Goal: Navigation & Orientation: Find specific page/section

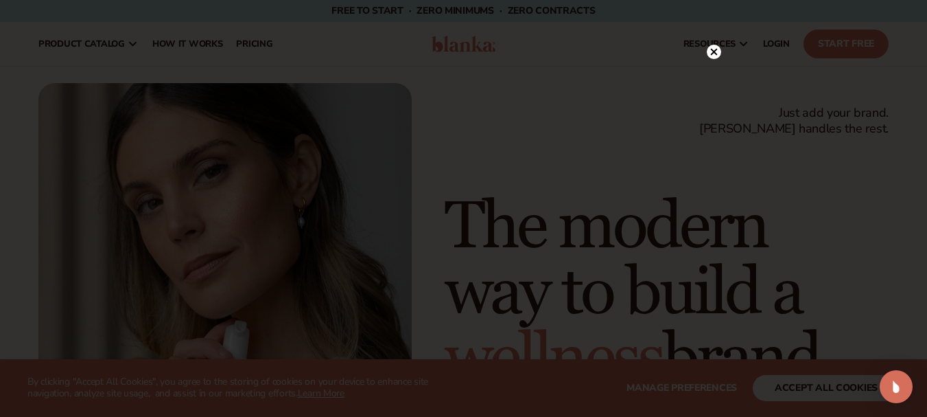
click at [712, 51] on icon at bounding box center [713, 52] width 7 height 7
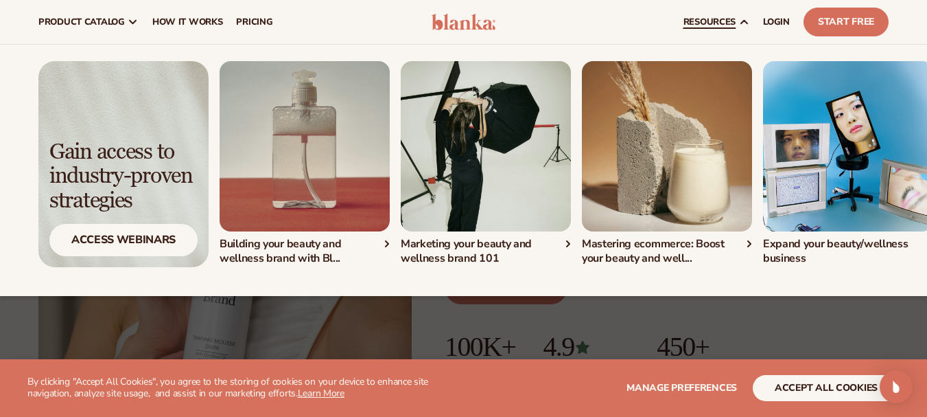
scroll to position [51, 0]
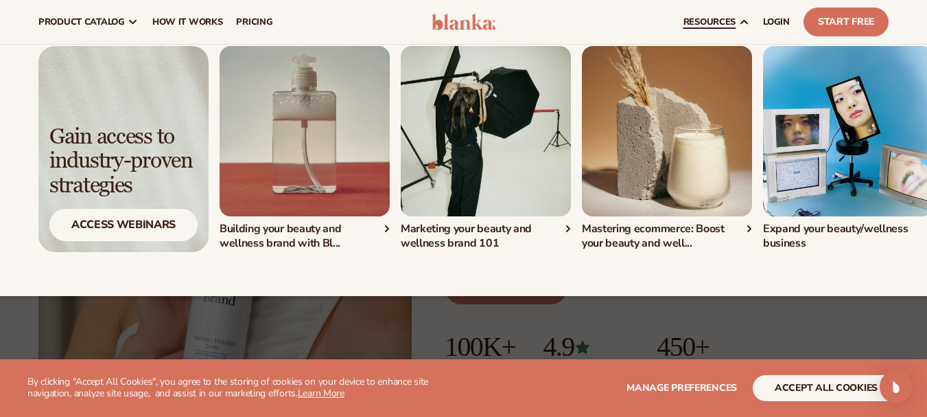
click at [320, 152] on img "1 / 4" at bounding box center [305, 131] width 170 height 170
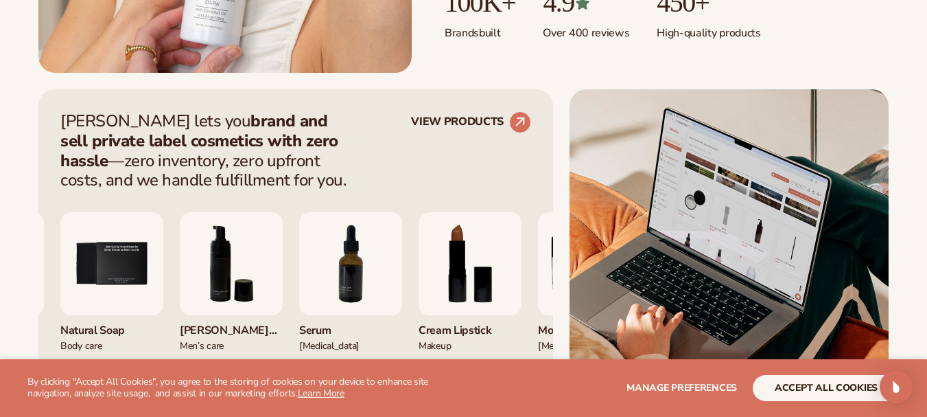
scroll to position [550, 0]
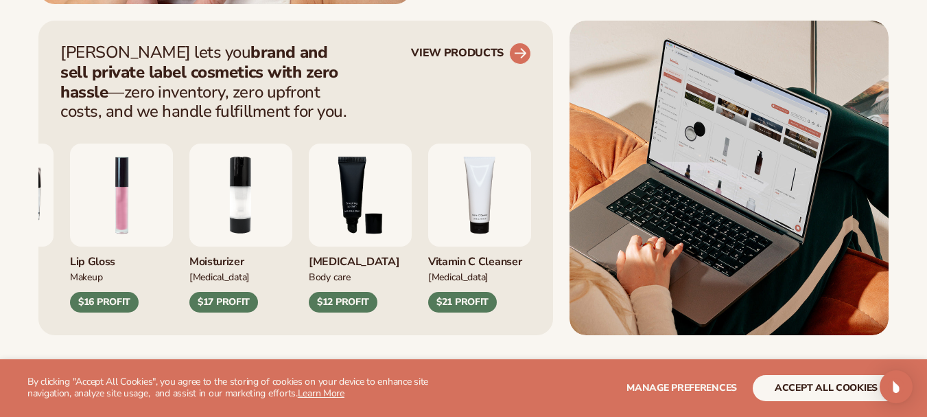
click at [521, 54] on icon at bounding box center [520, 53] width 12 height 12
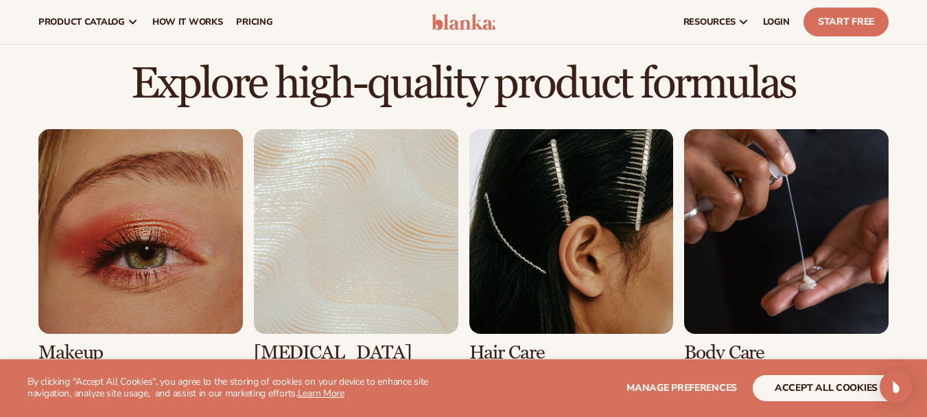
scroll to position [892, 0]
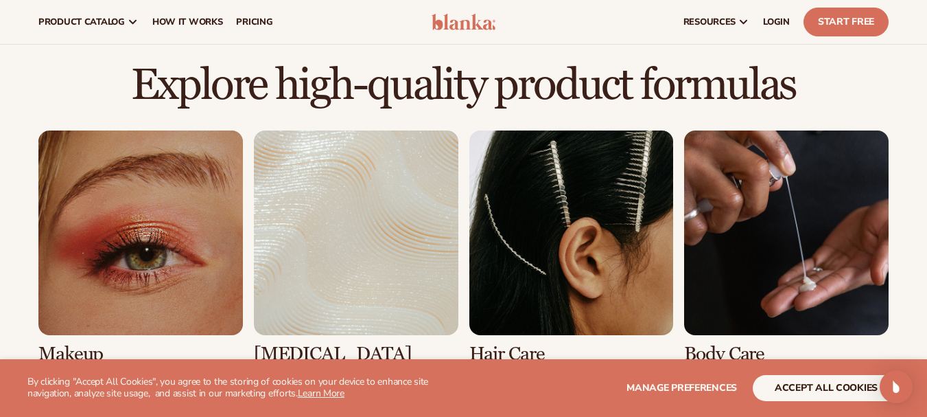
click at [606, 184] on link "3 / 8" at bounding box center [571, 247] width 205 height 234
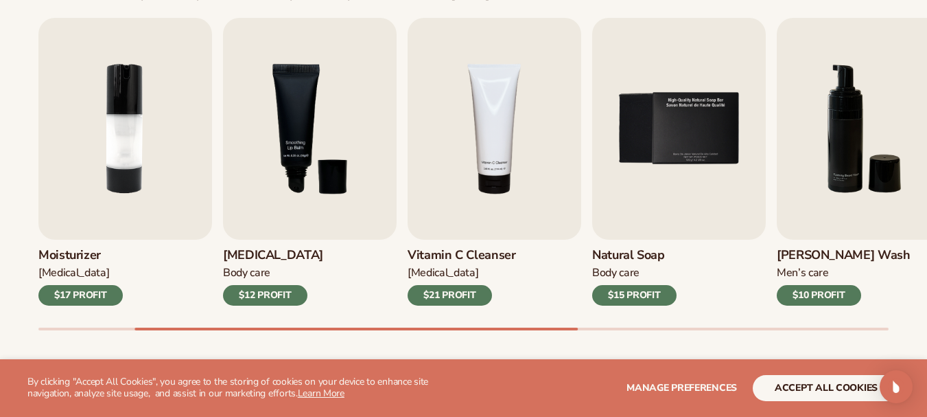
scroll to position [480, 0]
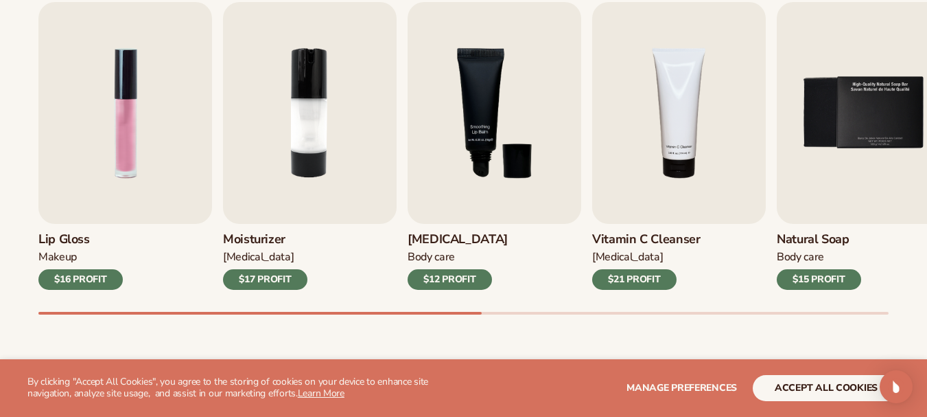
click at [252, 309] on div "Lip Gloss Makeup $16 PROFIT Moisturizer [MEDICAL_DATA] $17 PROFIT [MEDICAL_DATA…" at bounding box center [482, 158] width 889 height 312
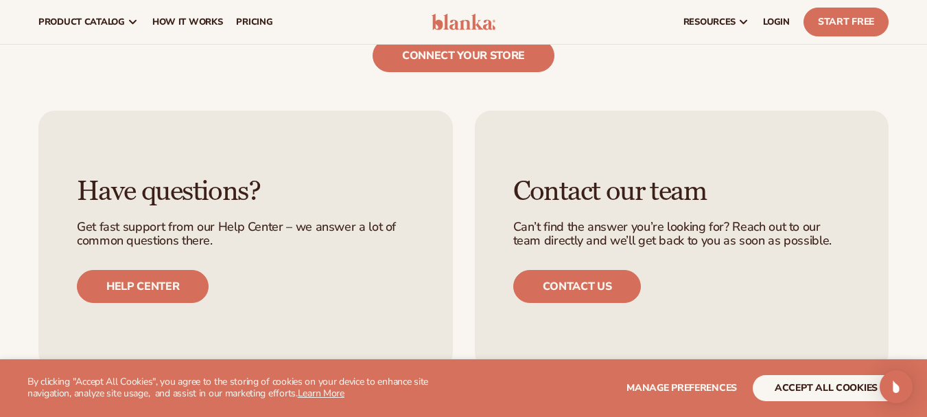
scroll to position [2196, 0]
